Goal: Obtain resource: Obtain resource

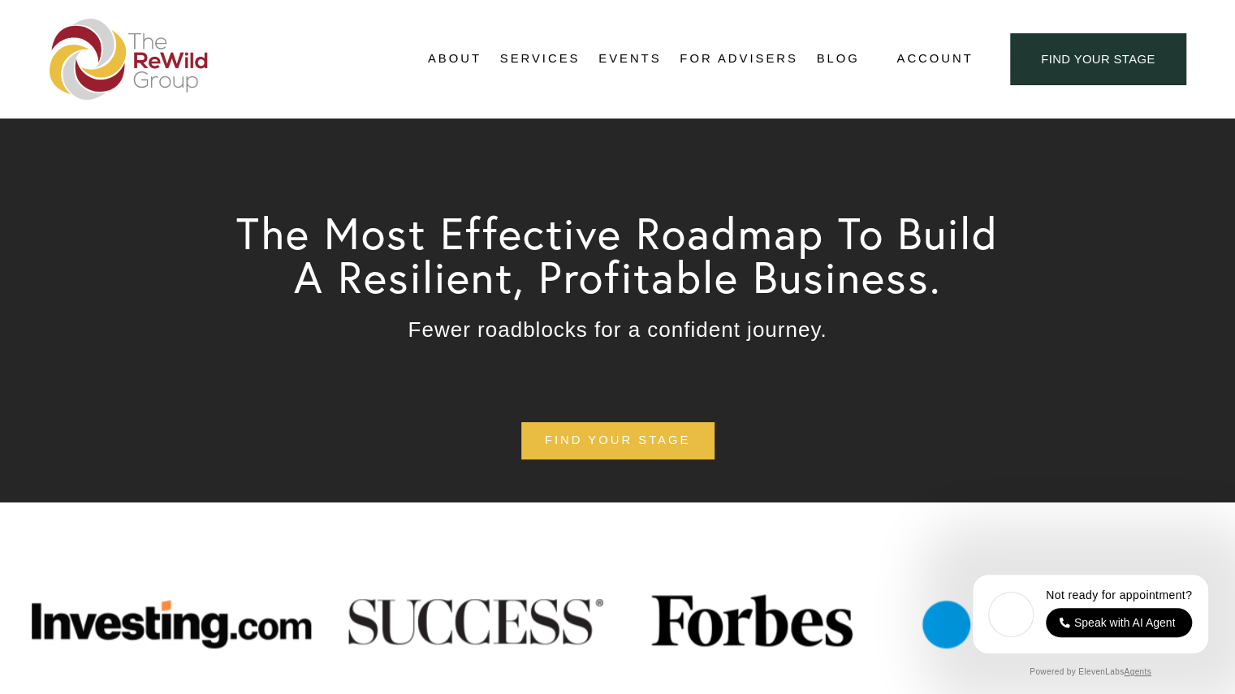
click at [0, 0] on span "Free Resources" at bounding box center [0, 0] width 0 height 0
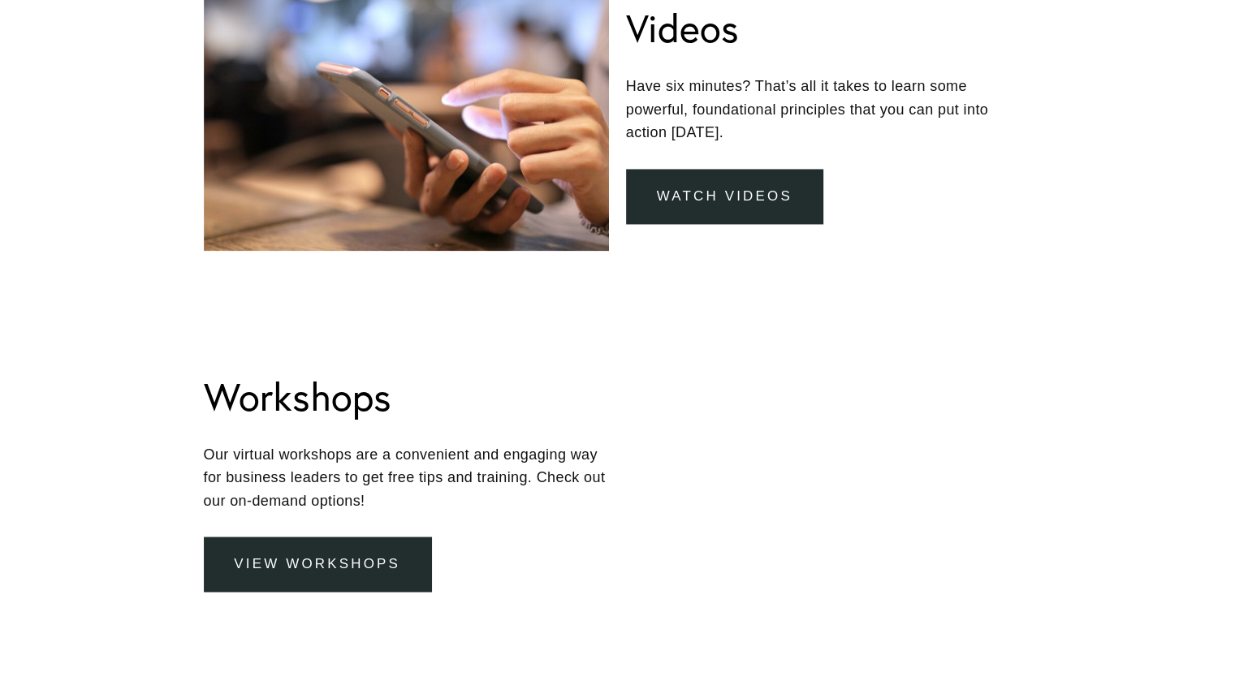
scroll to position [1461, 0]
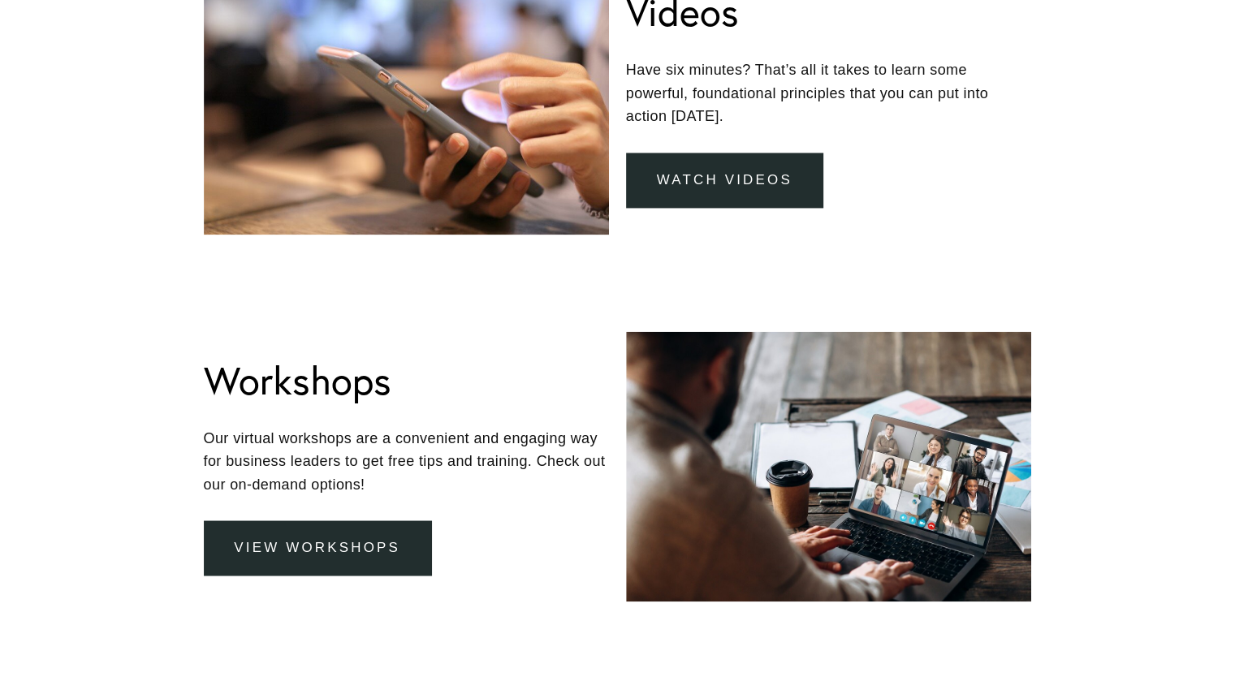
click at [358, 546] on link "view workshops" at bounding box center [317, 547] width 227 height 54
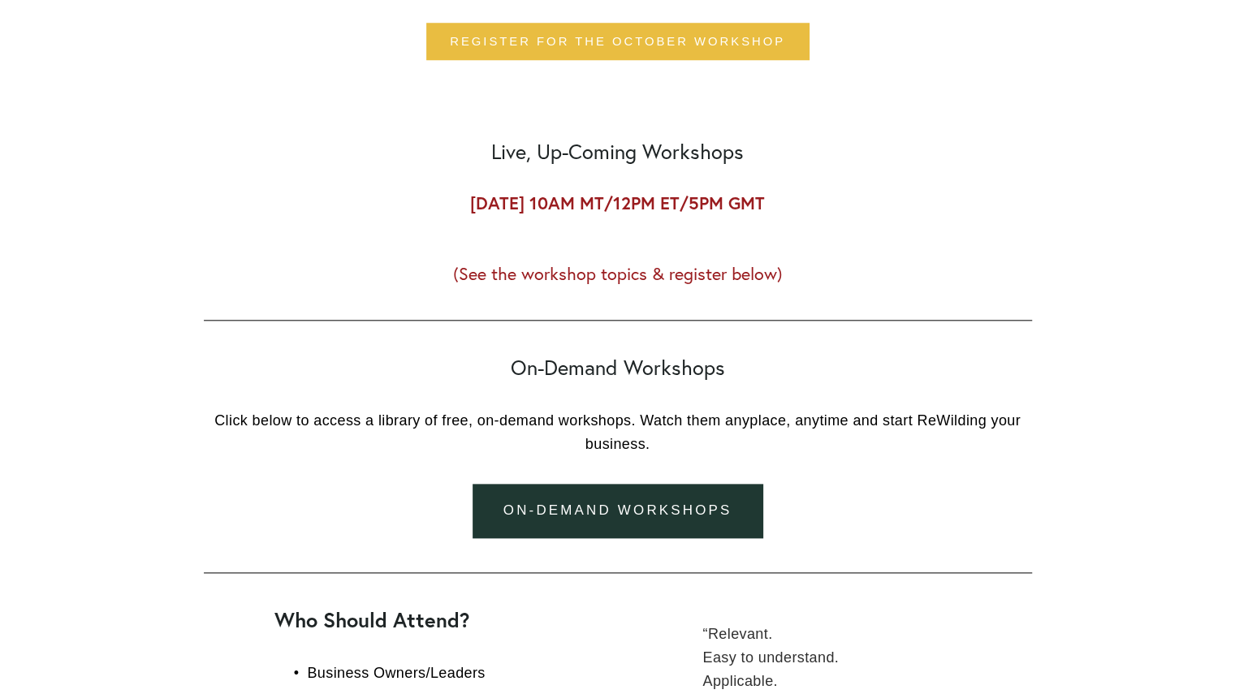
scroll to position [893, 0]
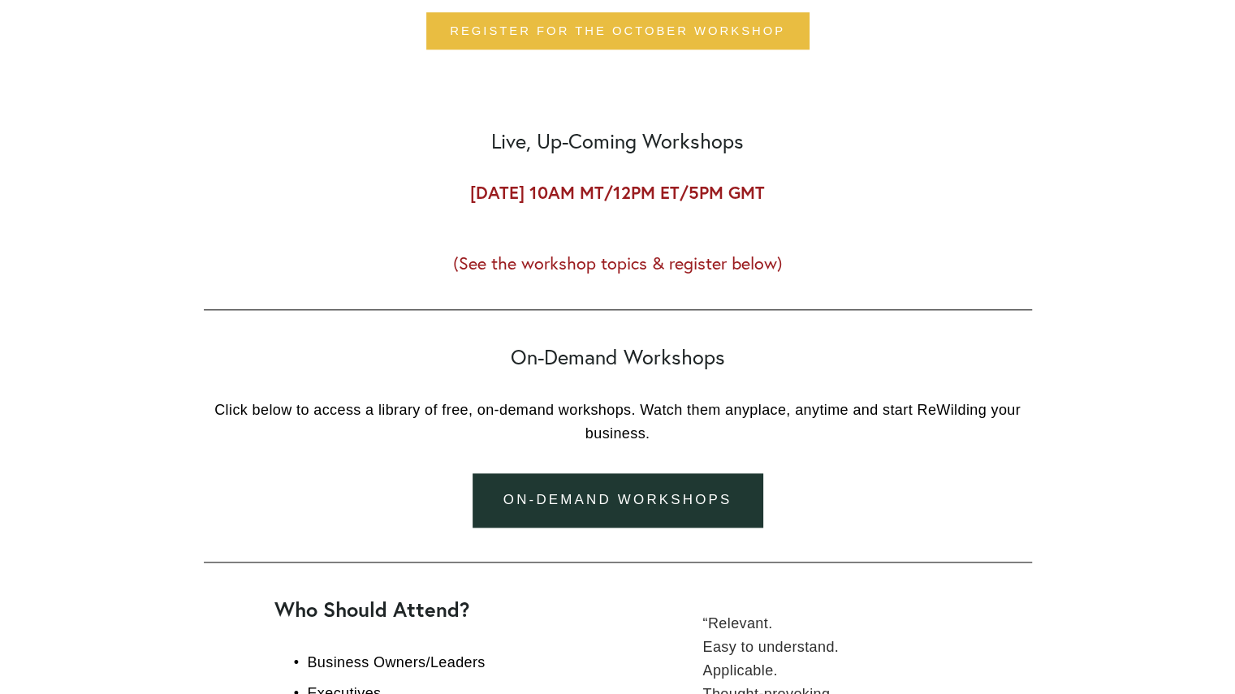
click at [641, 507] on link "on-demand workshops" at bounding box center [617, 500] width 290 height 54
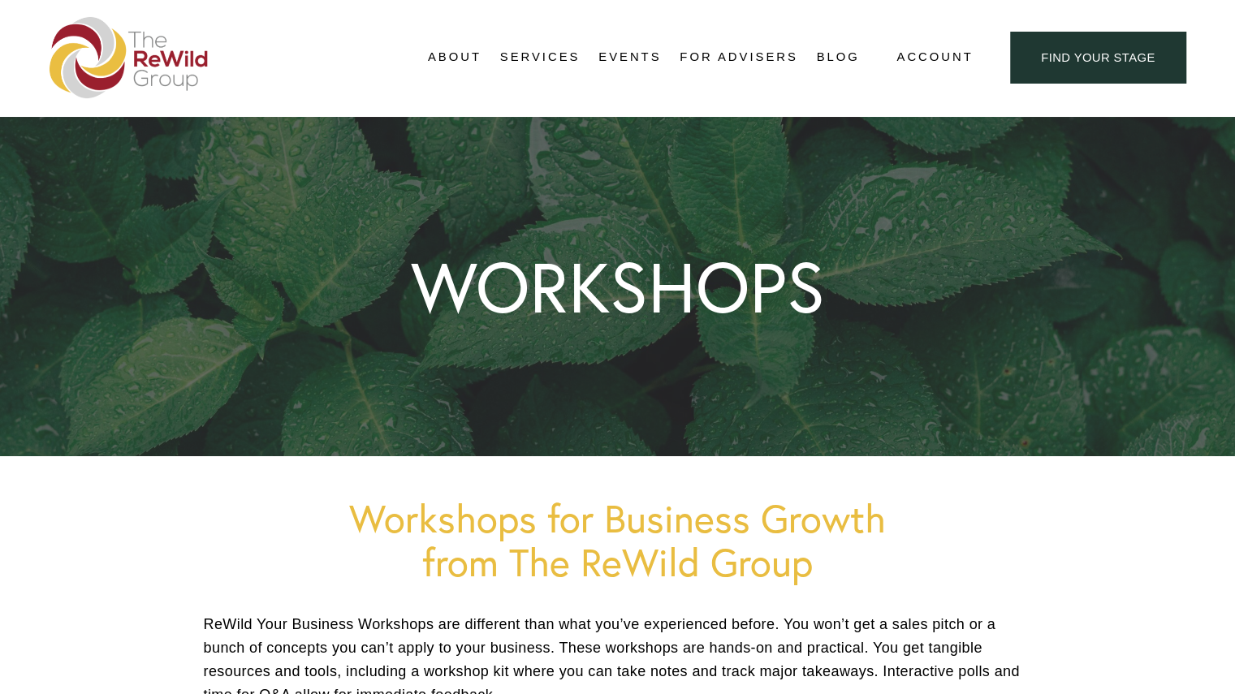
scroll to position [0, 0]
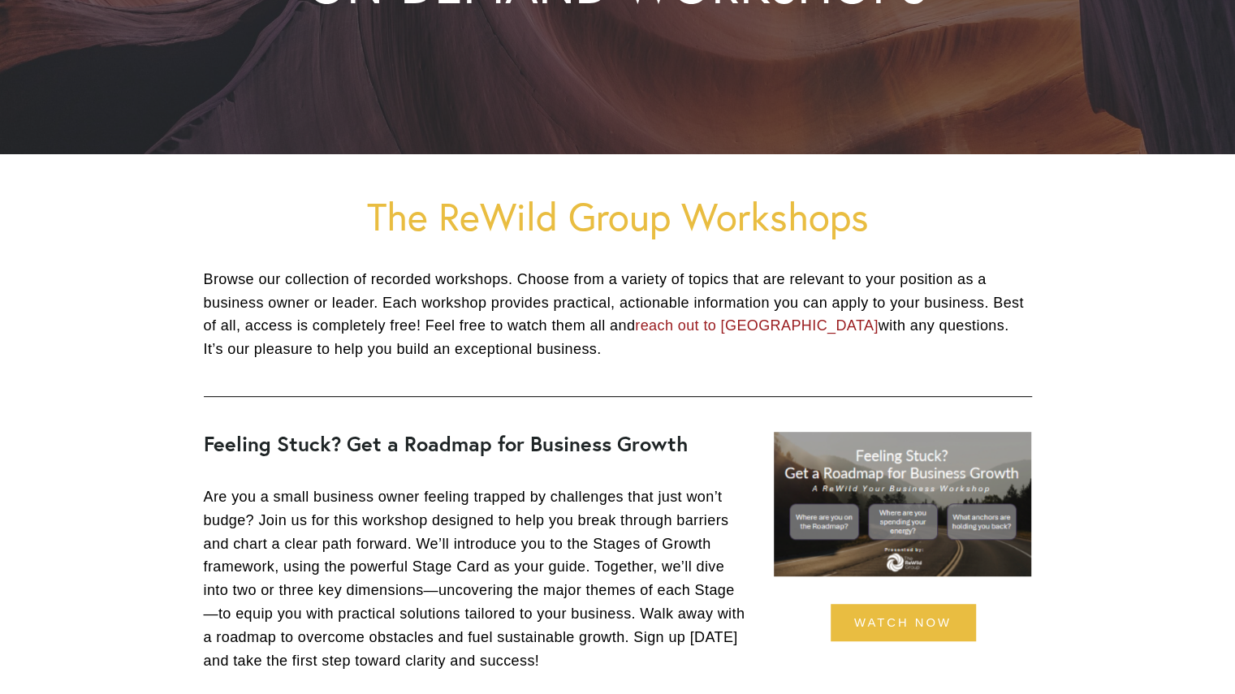
scroll to position [325, 0]
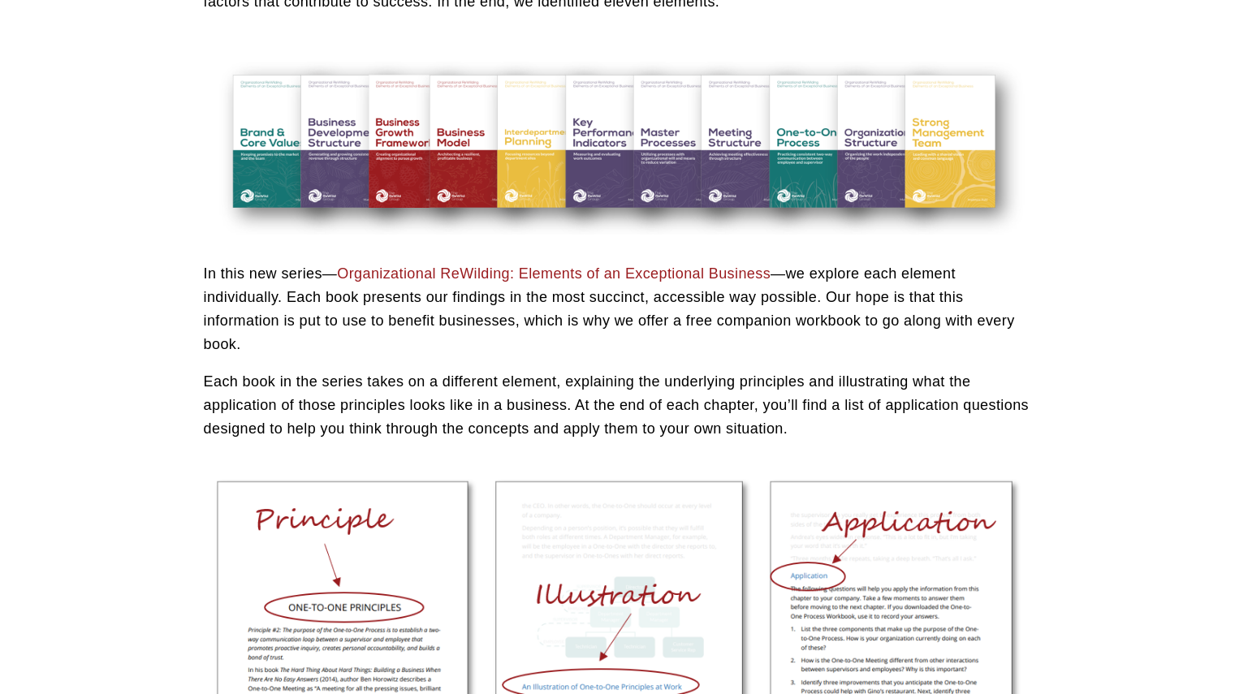
scroll to position [731, 0]
